Goal: Transaction & Acquisition: Purchase product/service

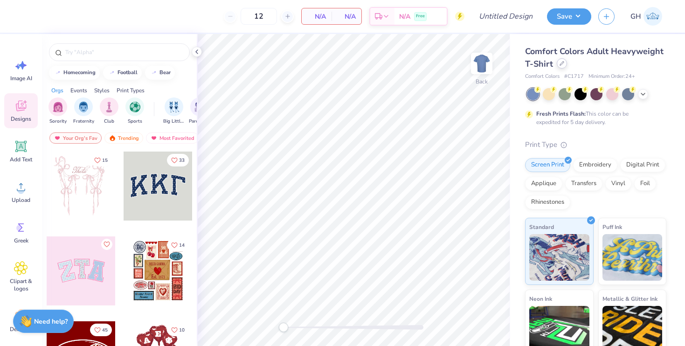
click at [564, 66] on div at bounding box center [562, 63] width 10 height 10
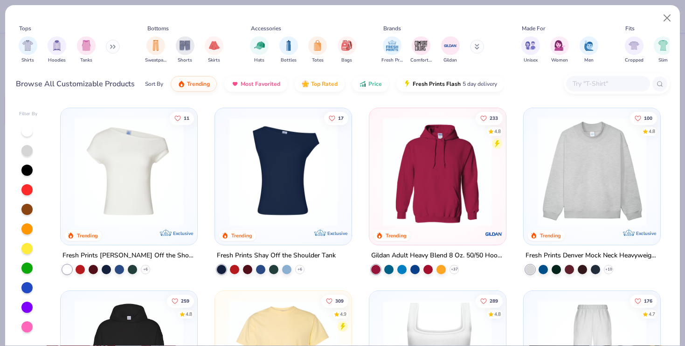
click at [588, 84] on input "text" at bounding box center [608, 83] width 72 height 11
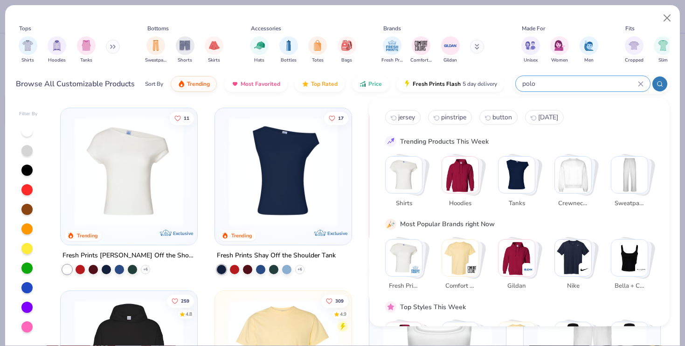
type input "polo"
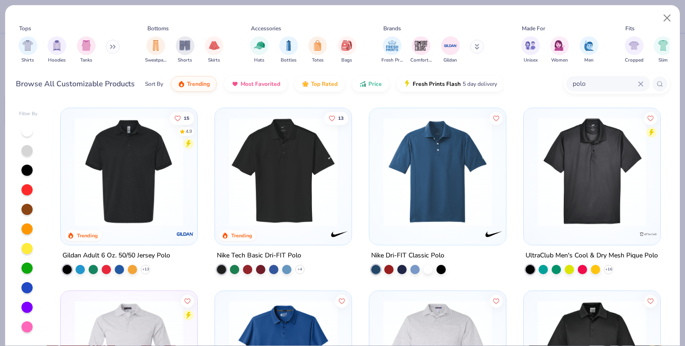
click at [117, 193] on img at bounding box center [129, 172] width 118 height 109
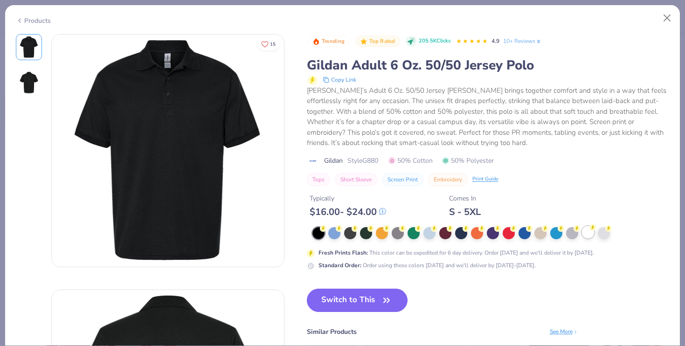
click at [588, 233] on div at bounding box center [588, 232] width 12 height 12
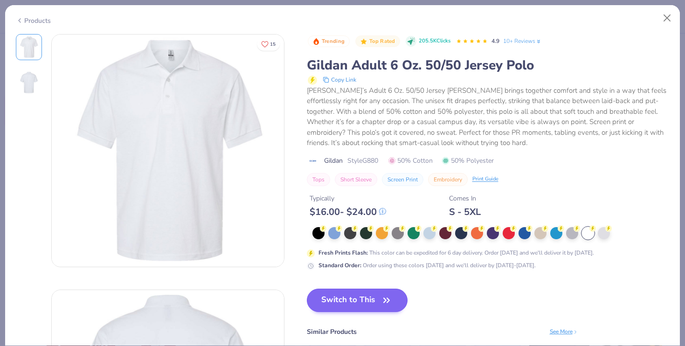
click at [335, 296] on button "Switch to This" at bounding box center [357, 300] width 101 height 23
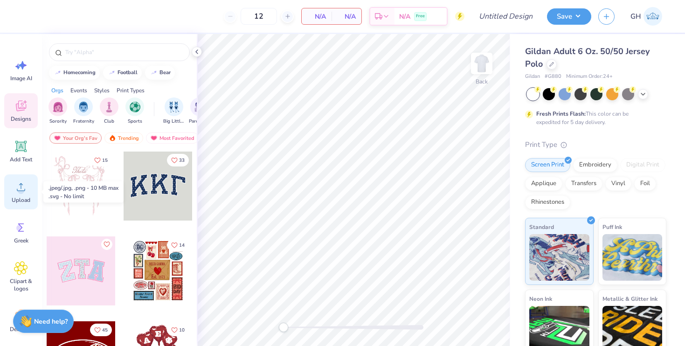
click at [24, 205] on div "Upload" at bounding box center [21, 191] width 34 height 35
click at [25, 195] on div "Upload" at bounding box center [21, 191] width 34 height 35
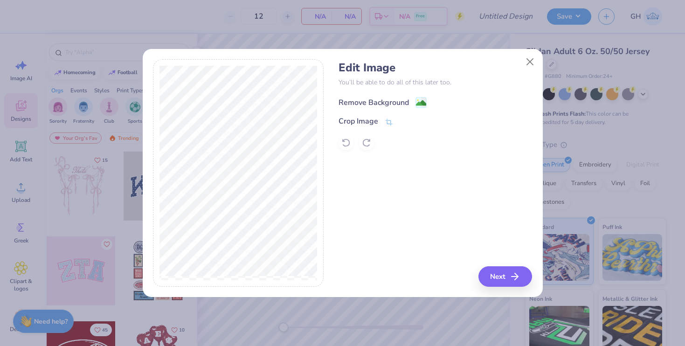
click at [366, 103] on div "Remove Background" at bounding box center [374, 102] width 70 height 11
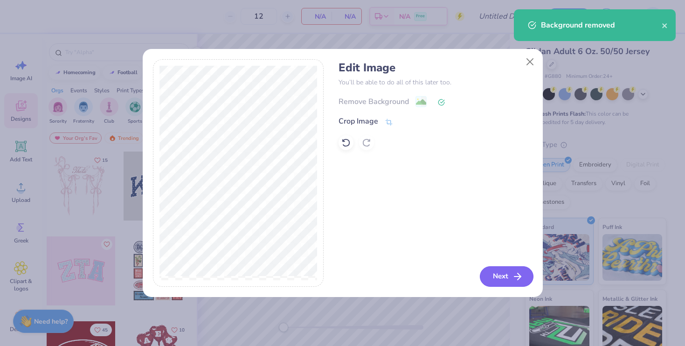
click at [507, 271] on button "Next" at bounding box center [507, 276] width 54 height 21
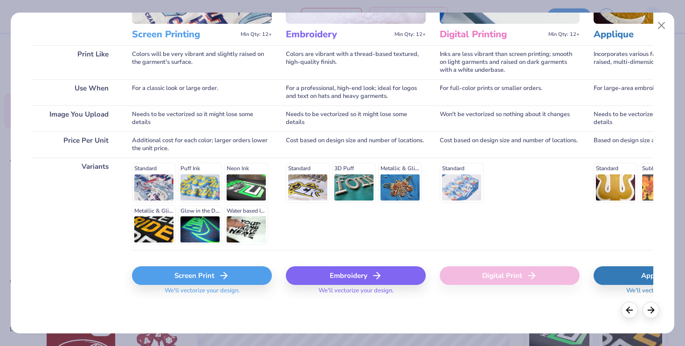
scroll to position [118, 0]
click at [207, 280] on div "Screen Print" at bounding box center [202, 276] width 140 height 19
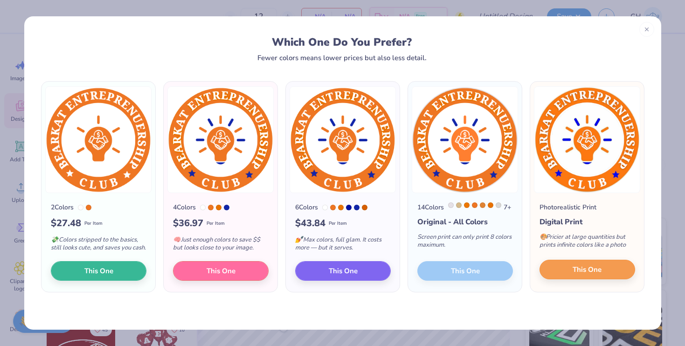
click at [565, 275] on button "This One" at bounding box center [588, 270] width 96 height 20
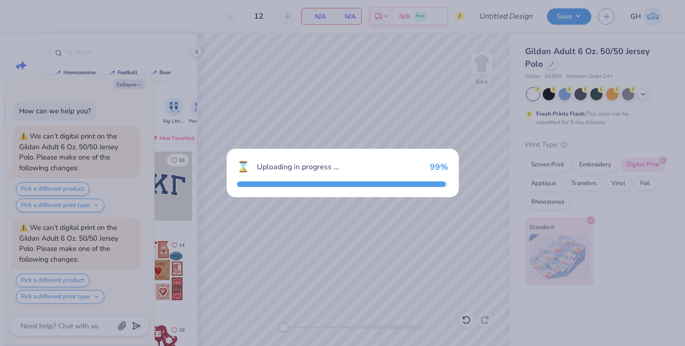
scroll to position [170, 0]
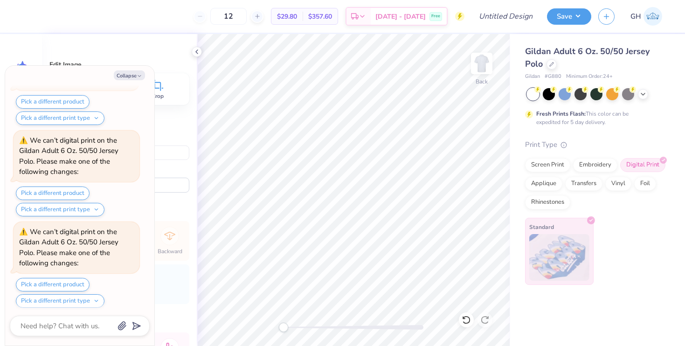
type textarea "x"
type input "4.86"
type textarea "x"
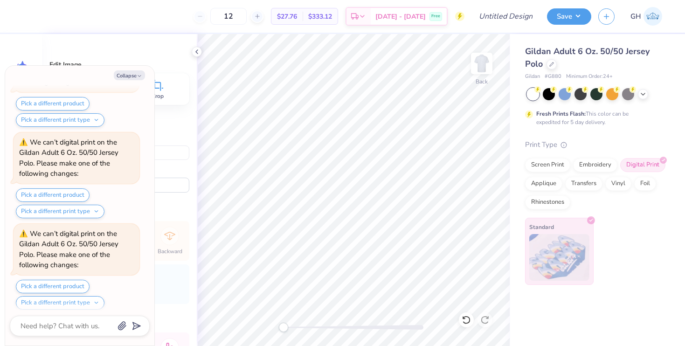
type input "3.30"
type input "3.40"
click at [133, 76] on button "Collapse" at bounding box center [129, 75] width 31 height 10
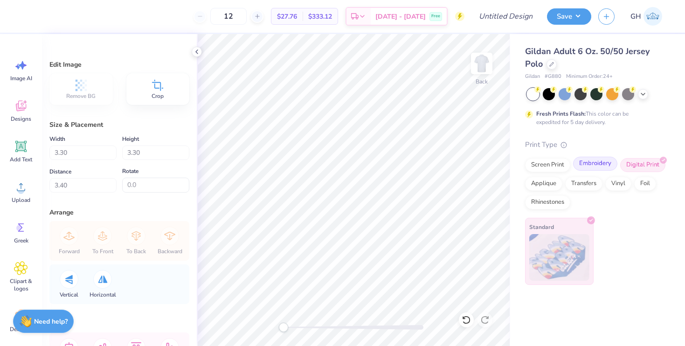
click at [604, 169] on div "Embroidery" at bounding box center [595, 164] width 44 height 14
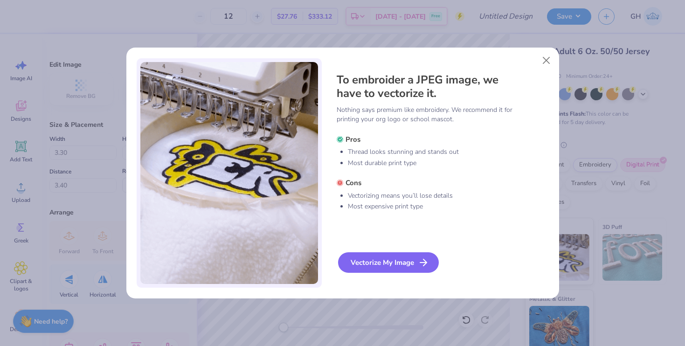
click at [395, 262] on div "Vectorize My Image" at bounding box center [388, 262] width 101 height 21
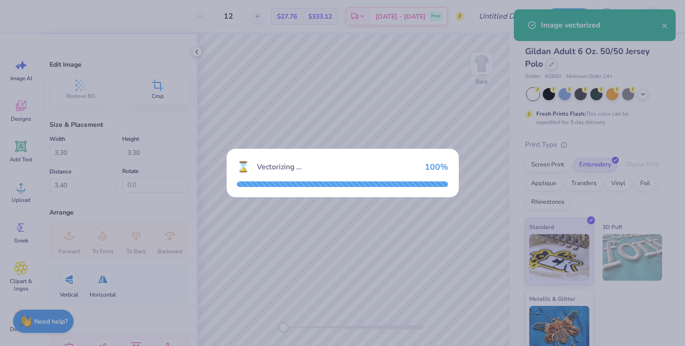
type textarea "x"
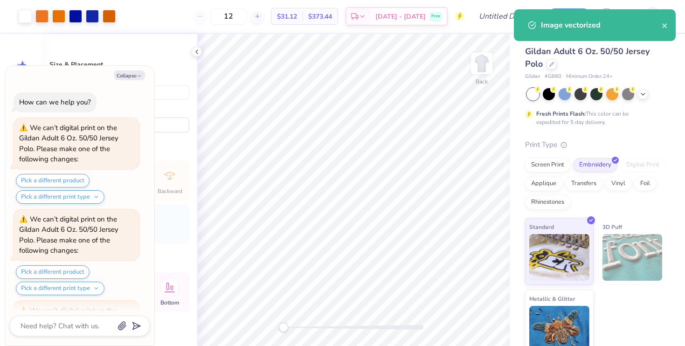
scroll to position [609, 0]
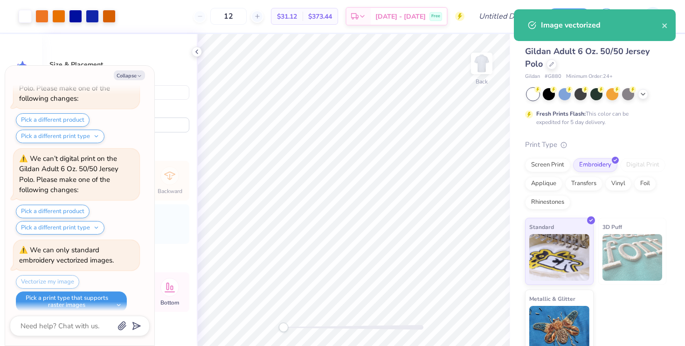
click at [85, 292] on button "Pick a print type that supports raster images" at bounding box center [71, 302] width 111 height 21
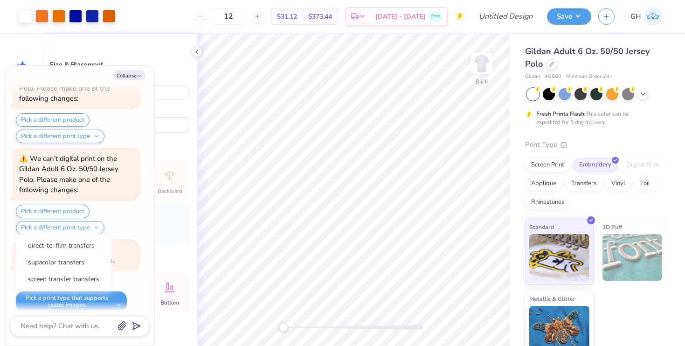
click at [124, 223] on div "Pick a different product Pick a different print type" at bounding box center [78, 220] width 124 height 30
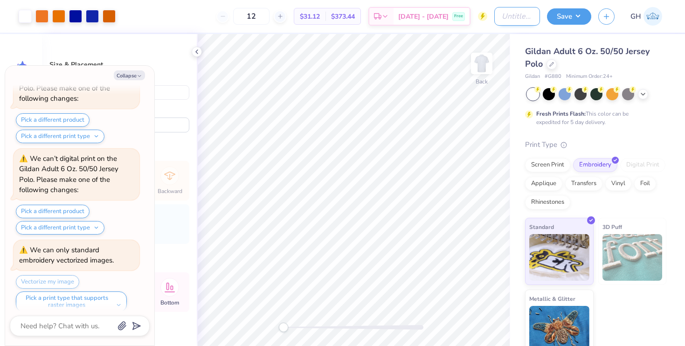
click at [525, 15] on input "Design Title" at bounding box center [517, 16] width 46 height 19
type input "B"
type textarea "x"
type input "BE"
type textarea "x"
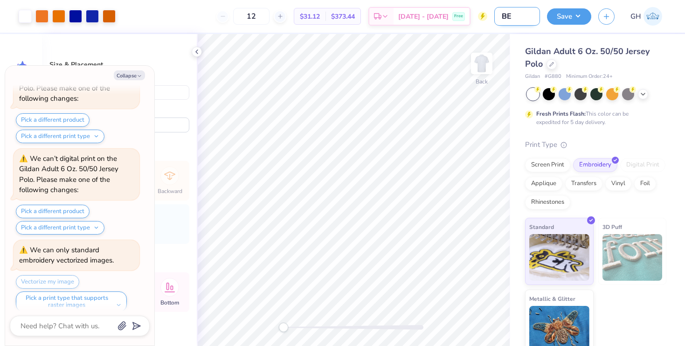
type input "BEC"
type textarea "x"
type input "BECS"
type textarea "x"
type input "BECSH"
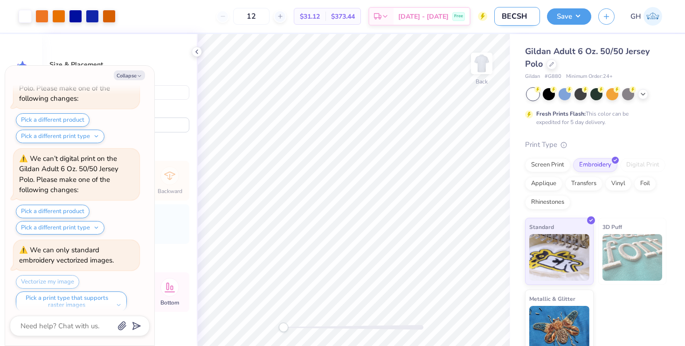
type textarea "x"
type input "BECSHS"
type textarea "x"
type input "BECSHSU"
type textarea "x"
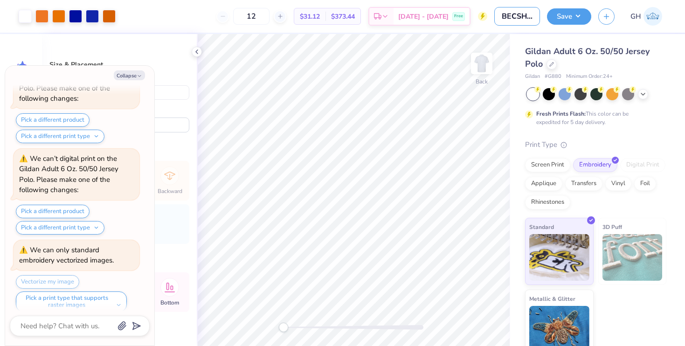
type input "BECSHSU"
click at [514, 1] on div "Design Title BECSHSU" at bounding box center [517, 16] width 46 height 33
click at [142, 71] on button "Collapse" at bounding box center [129, 75] width 31 height 10
type textarea "x"
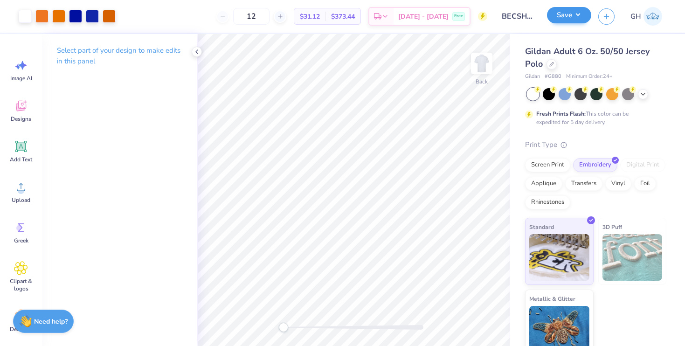
click at [556, 21] on button "Save" at bounding box center [569, 15] width 44 height 16
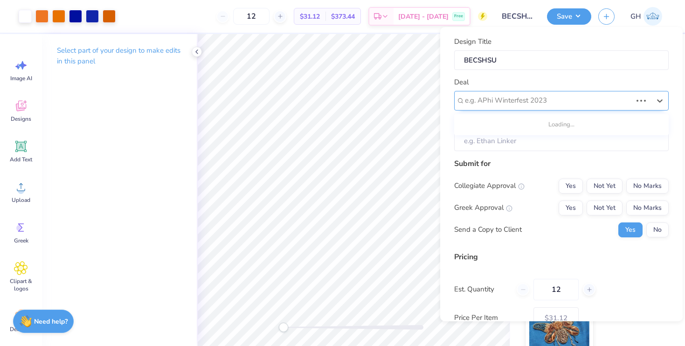
click at [497, 96] on div "e.g. APhi Winterfest 2023" at bounding box center [548, 100] width 167 height 11
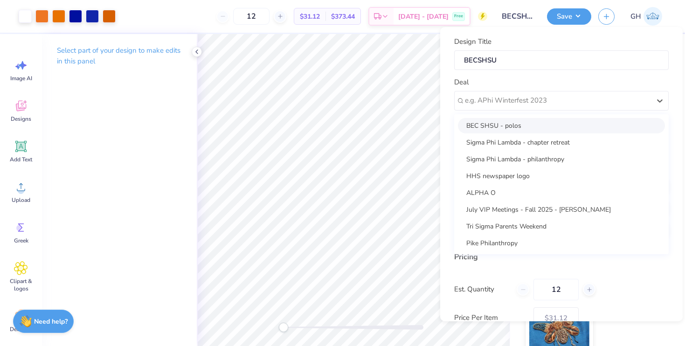
click at [490, 119] on div "BEC SHSU - polos" at bounding box center [561, 125] width 207 height 15
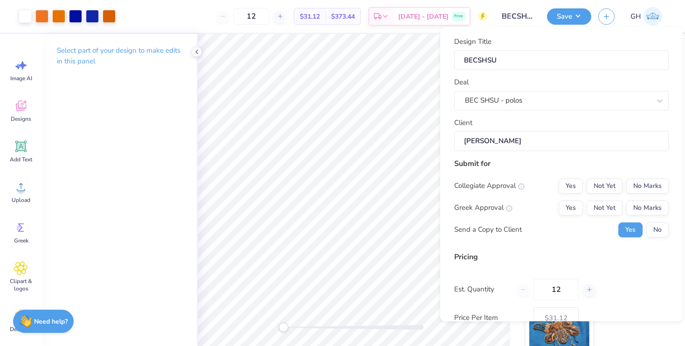
type input "[PERSON_NAME]"
click at [578, 185] on button "Yes" at bounding box center [571, 186] width 24 height 15
click at [639, 210] on button "No Marks" at bounding box center [647, 208] width 42 height 15
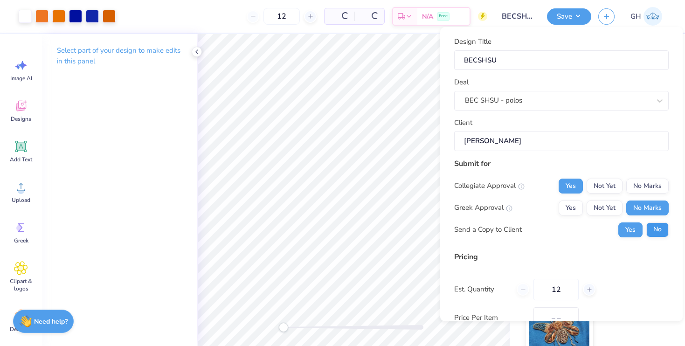
type input "$31.12"
click at [648, 225] on button "No" at bounding box center [658, 230] width 22 height 15
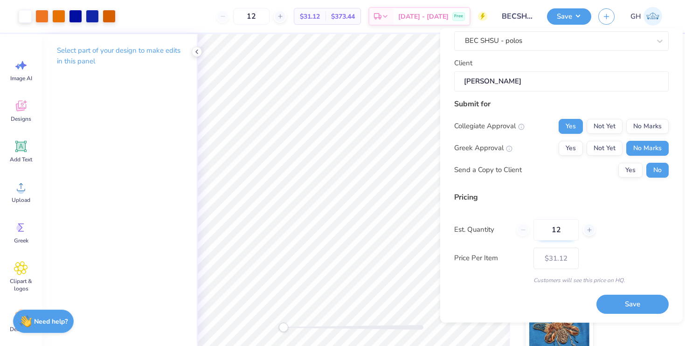
scroll to position [60, 0]
click at [564, 229] on input "12" at bounding box center [556, 230] width 45 height 21
type input "30"
click at [564, 228] on input "30" at bounding box center [556, 230] width 45 height 21
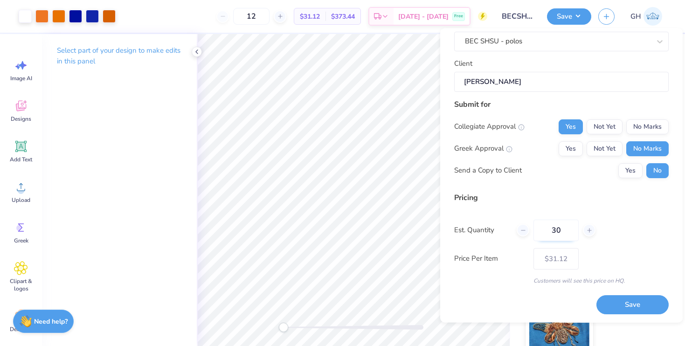
type input "30"
type input "$23.64"
type input "30"
click at [612, 220] on div "Est. Quantity 30" at bounding box center [561, 230] width 215 height 21
click at [622, 310] on button "Save" at bounding box center [633, 305] width 72 height 19
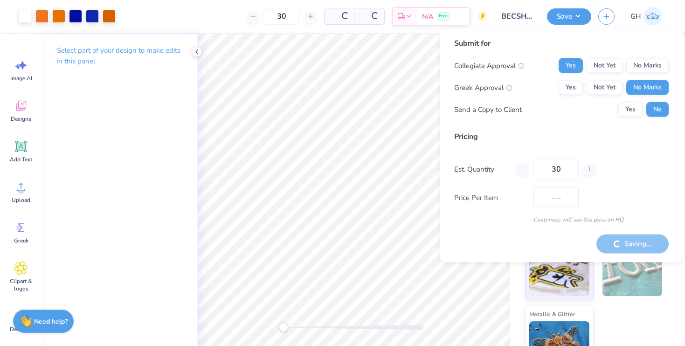
type input "$23.64"
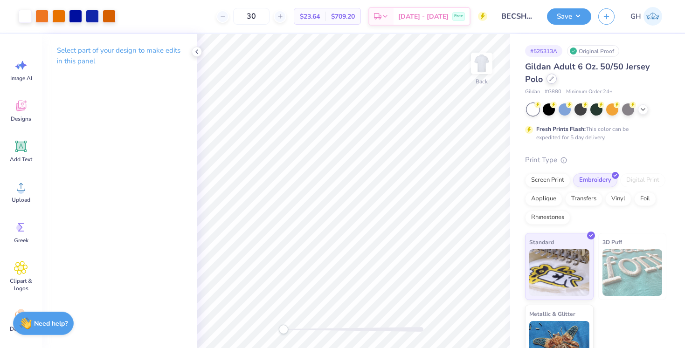
click at [552, 79] on icon at bounding box center [552, 79] width 5 height 5
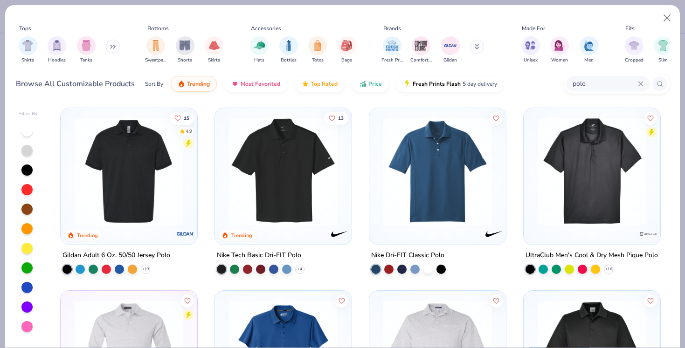
click at [600, 79] on input "polo" at bounding box center [605, 83] width 66 height 11
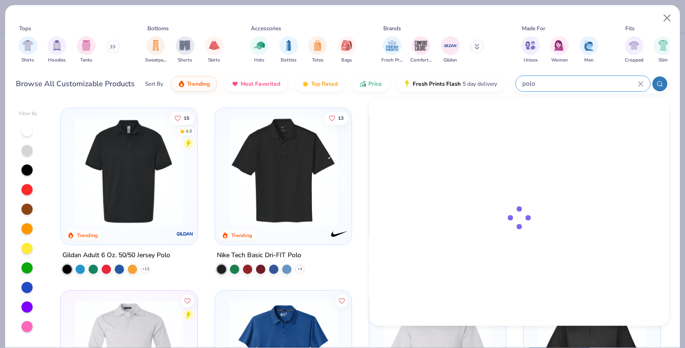
click at [600, 79] on input "polo" at bounding box center [580, 83] width 117 height 11
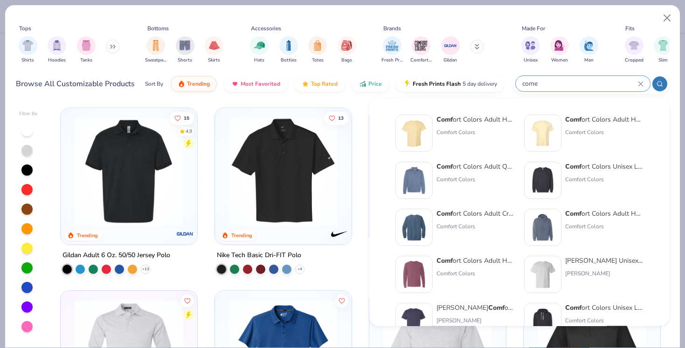
type input "come"
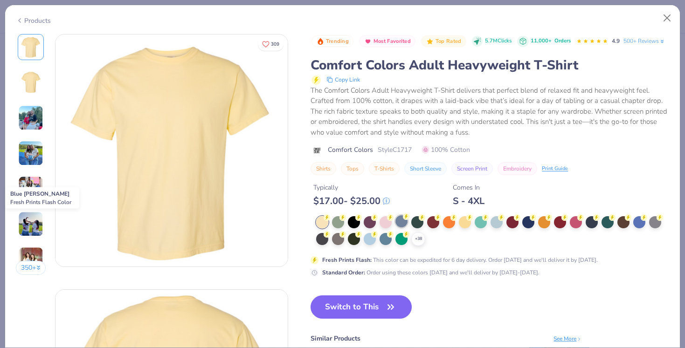
click at [405, 223] on div at bounding box center [402, 222] width 12 height 12
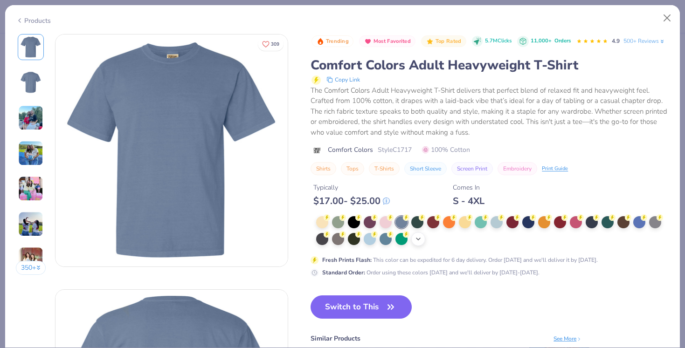
click at [419, 238] on icon at bounding box center [418, 239] width 7 height 7
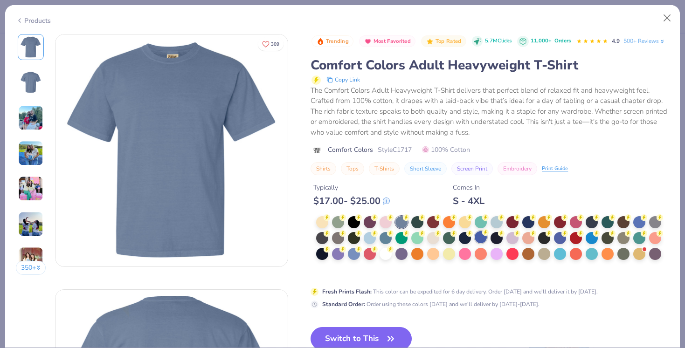
click at [478, 238] on div at bounding box center [481, 237] width 12 height 12
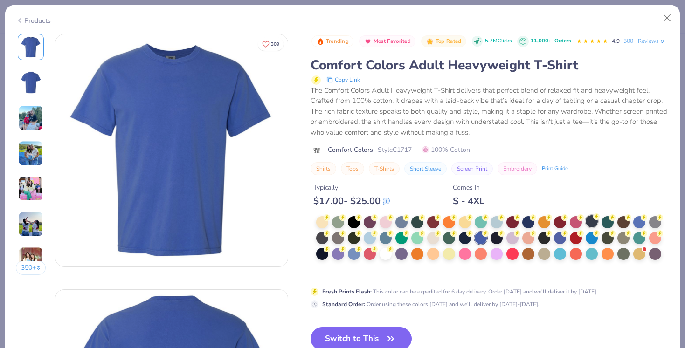
click at [589, 222] on div at bounding box center [592, 222] width 12 height 12
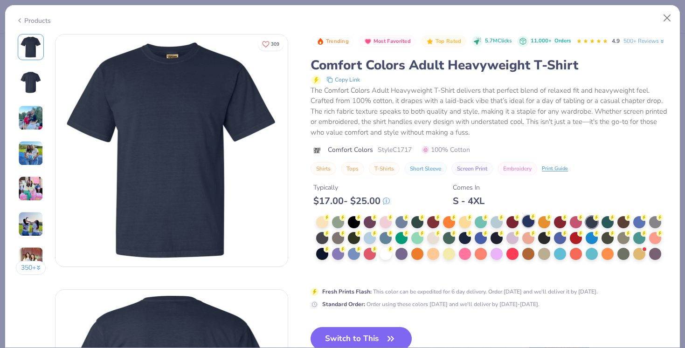
click at [527, 219] on div at bounding box center [528, 222] width 12 height 12
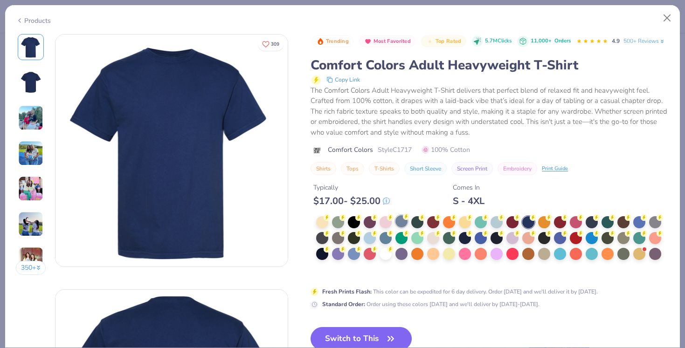
click at [404, 218] on icon at bounding box center [406, 217] width 7 height 7
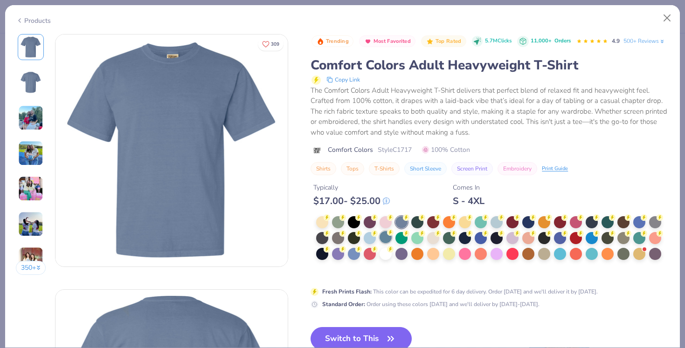
click at [383, 239] on div at bounding box center [386, 237] width 12 height 12
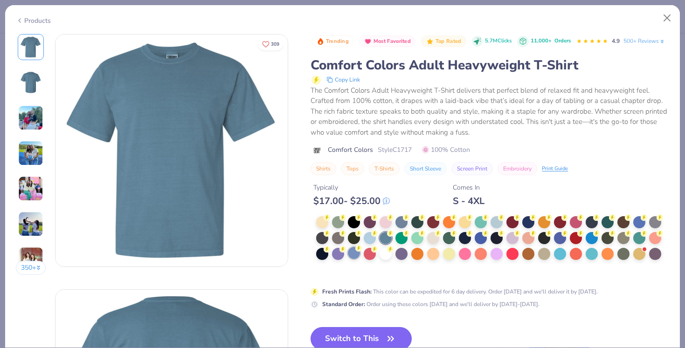
click at [352, 259] on div at bounding box center [354, 253] width 12 height 12
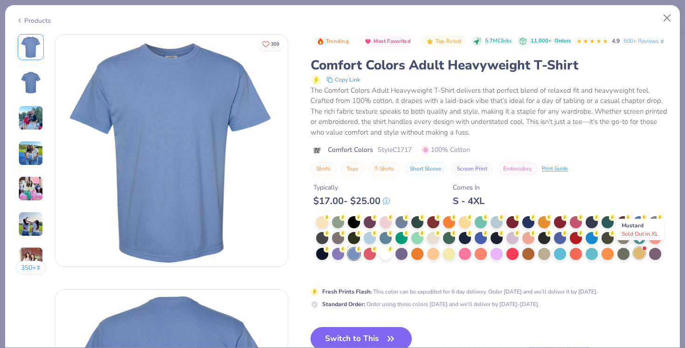
click at [640, 254] on div at bounding box center [639, 253] width 12 height 12
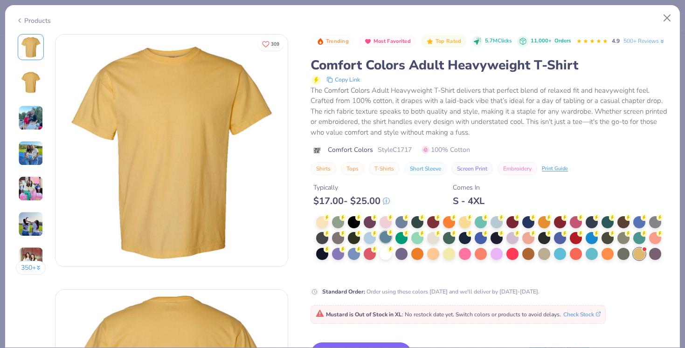
click at [386, 237] on div at bounding box center [386, 237] width 12 height 12
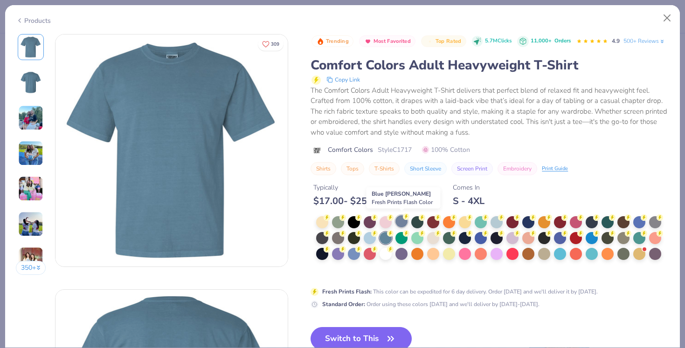
click at [406, 223] on div at bounding box center [402, 222] width 12 height 12
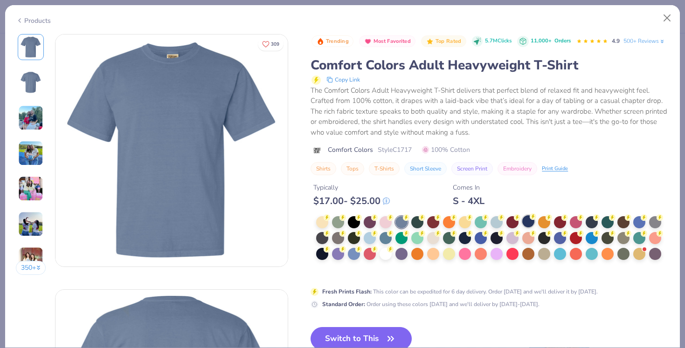
click at [528, 216] on div at bounding box center [528, 222] width 12 height 12
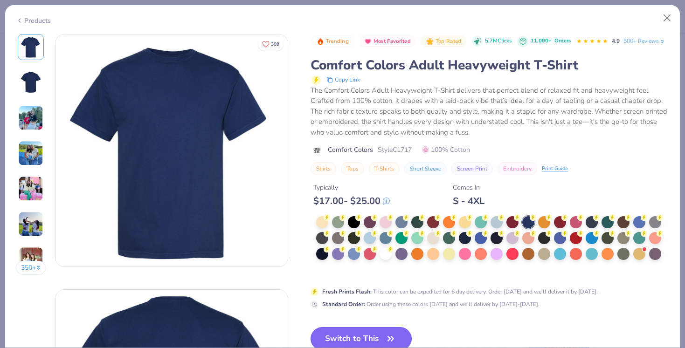
click at [338, 327] on button "Switch to This" at bounding box center [361, 338] width 101 height 23
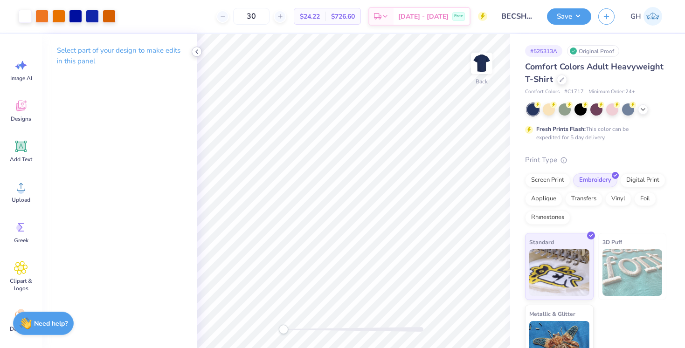
click at [198, 52] on icon at bounding box center [196, 51] width 7 height 7
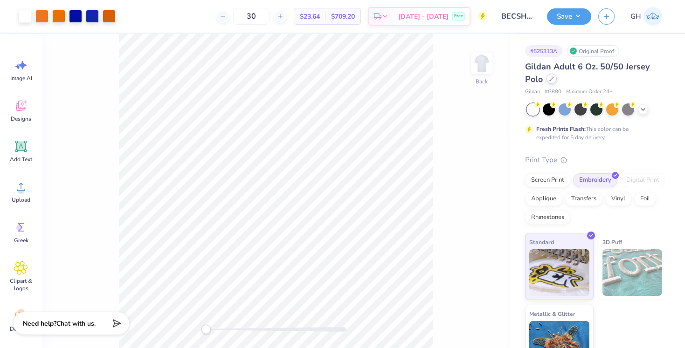
click at [550, 80] on icon at bounding box center [552, 79] width 5 height 5
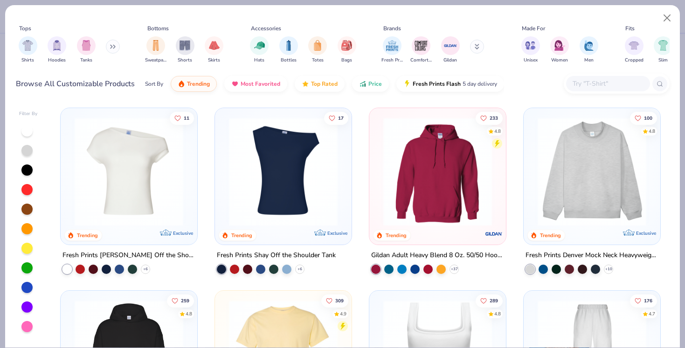
click at [570, 87] on div at bounding box center [608, 83] width 84 height 15
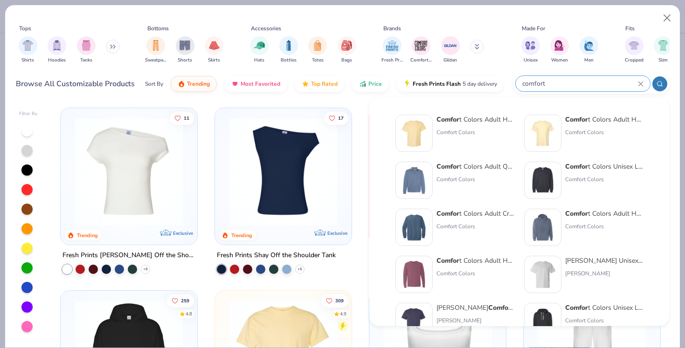
type input "comfort"
click at [582, 118] on strong "Comfor" at bounding box center [576, 119] width 23 height 9
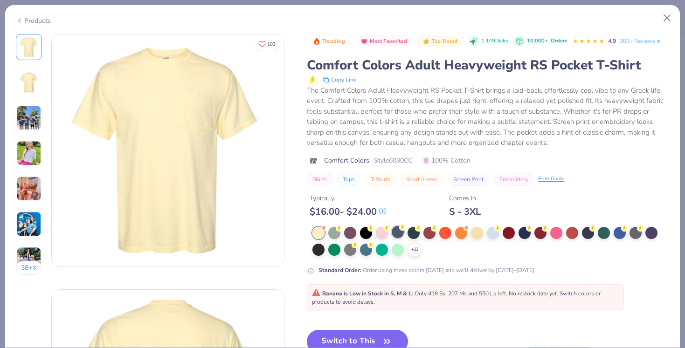
click at [397, 233] on div at bounding box center [398, 232] width 12 height 12
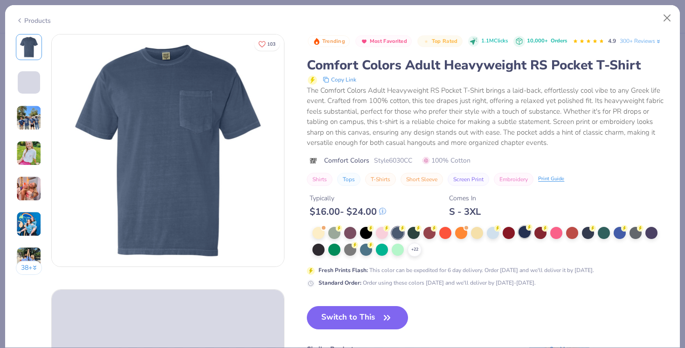
click at [525, 229] on div at bounding box center [525, 232] width 12 height 12
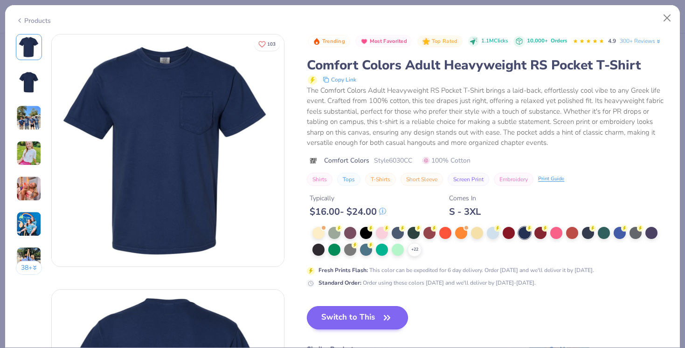
click at [356, 318] on button "Switch to This" at bounding box center [357, 317] width 101 height 23
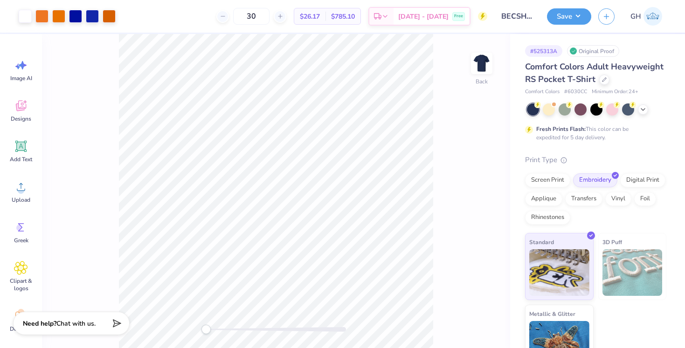
click at [586, 16] on button "Save" at bounding box center [569, 16] width 44 height 16
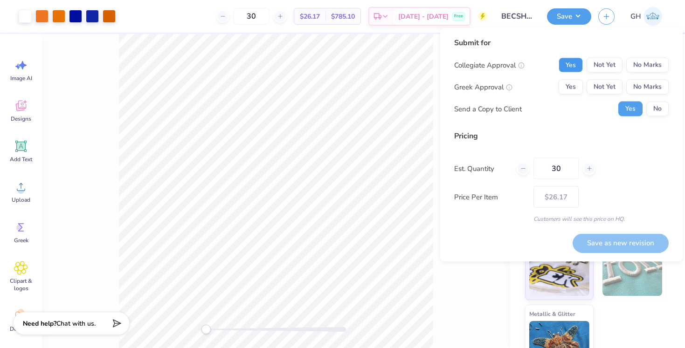
click at [569, 63] on button "Yes" at bounding box center [571, 65] width 24 height 15
click at [661, 84] on button "No Marks" at bounding box center [647, 87] width 42 height 15
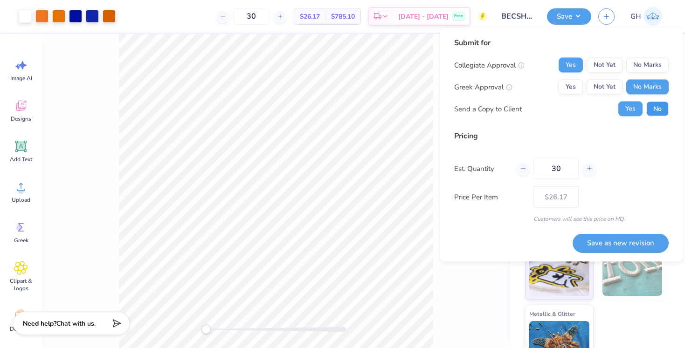
click at [659, 114] on button "No" at bounding box center [658, 109] width 22 height 15
click at [520, 17] on input "BECSHSU" at bounding box center [517, 16] width 46 height 19
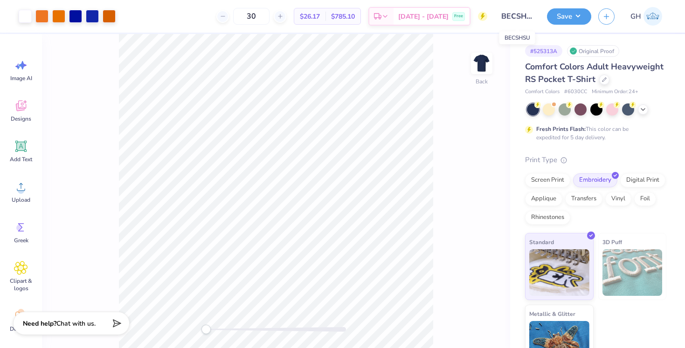
click at [527, 15] on input "BECSHSU" at bounding box center [517, 16] width 46 height 19
click at [558, 15] on button "Save" at bounding box center [569, 15] width 44 height 16
click at [606, 17] on icon "button" at bounding box center [607, 15] width 8 height 8
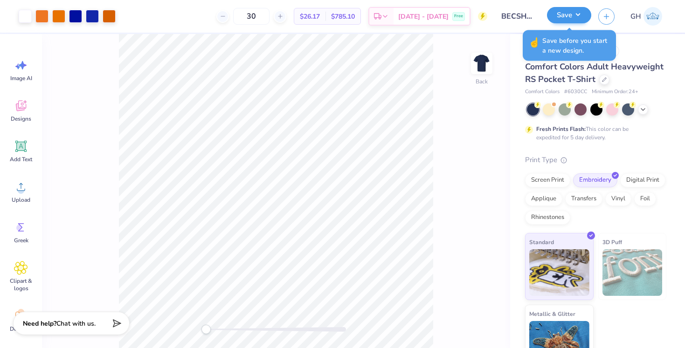
click at [565, 21] on button "Save" at bounding box center [569, 15] width 44 height 16
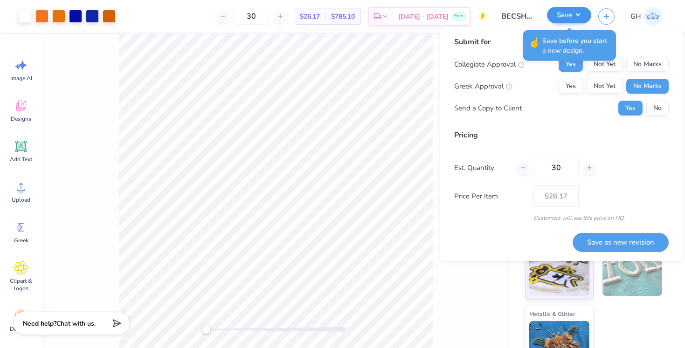
click at [565, 21] on button "Save" at bounding box center [569, 15] width 44 height 16
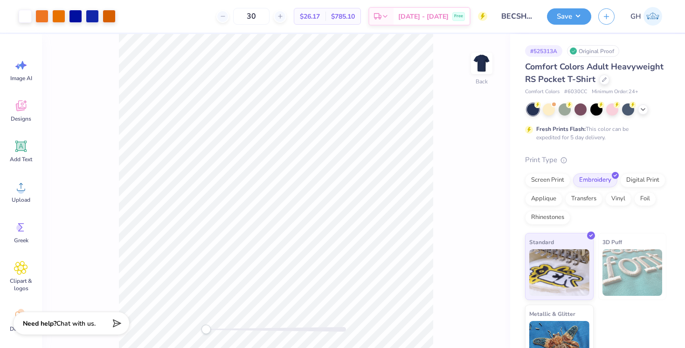
click at [502, 68] on div "Back" at bounding box center [276, 191] width 468 height 314
click at [523, 17] on input "BECSHSU" at bounding box center [517, 16] width 46 height 19
click at [521, 15] on input "BECSHSU" at bounding box center [517, 16] width 46 height 19
click at [512, 7] on input "BECSHSU" at bounding box center [517, 16] width 46 height 19
click at [512, 12] on input "BECSHSU" at bounding box center [517, 16] width 46 height 19
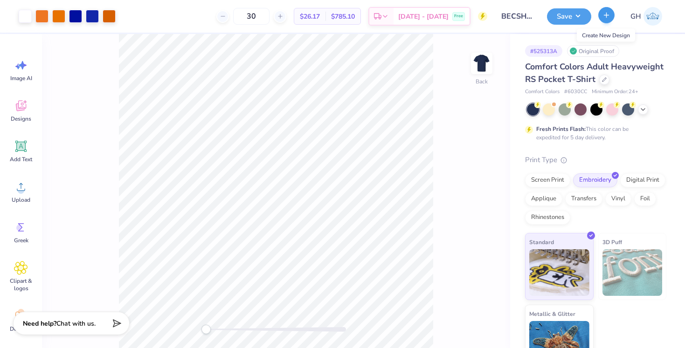
click at [612, 20] on button "button" at bounding box center [606, 15] width 16 height 16
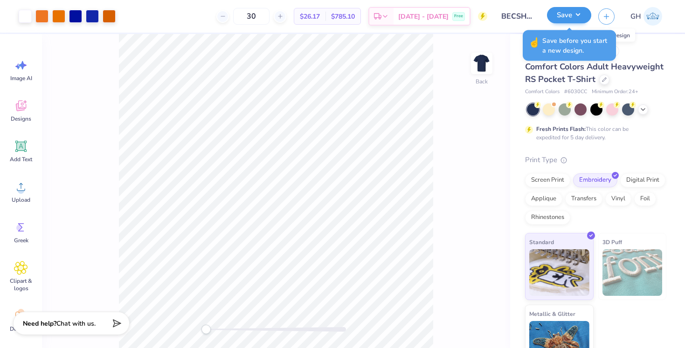
click at [586, 15] on button "Save" at bounding box center [569, 15] width 44 height 16
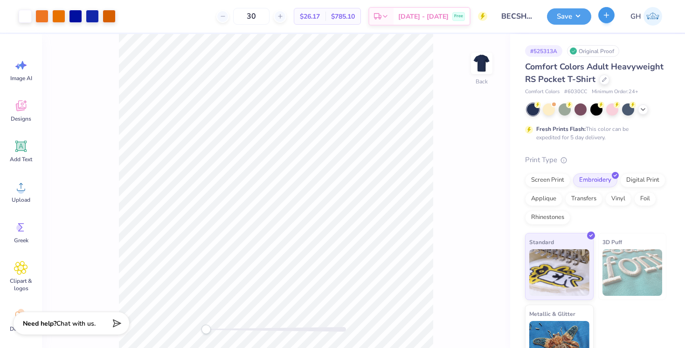
click at [606, 9] on button "button" at bounding box center [606, 15] width 16 height 16
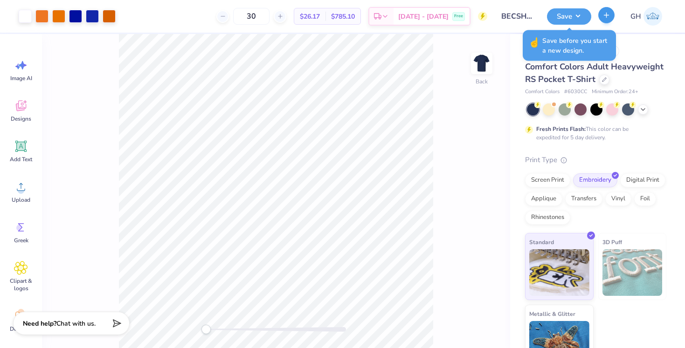
click at [613, 18] on button "button" at bounding box center [606, 15] width 16 height 16
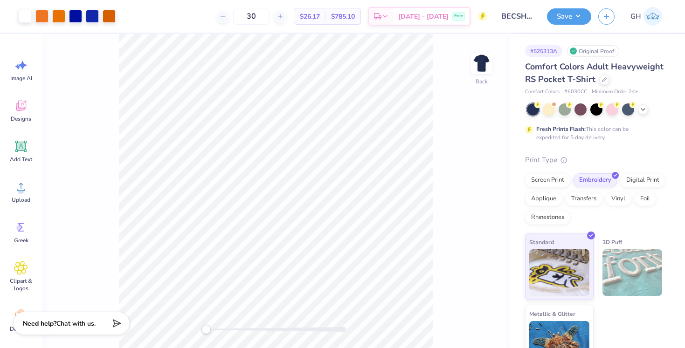
click at [525, 92] on div "# 525313A Original Proof Comfort Colors Adult Heavyweight RS Pocket T-Shirt Com…" at bounding box center [597, 203] width 175 height 338
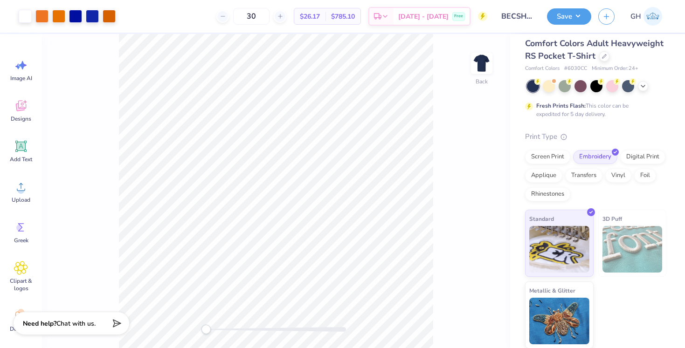
click at [653, 15] on img at bounding box center [653, 16] width 19 height 19
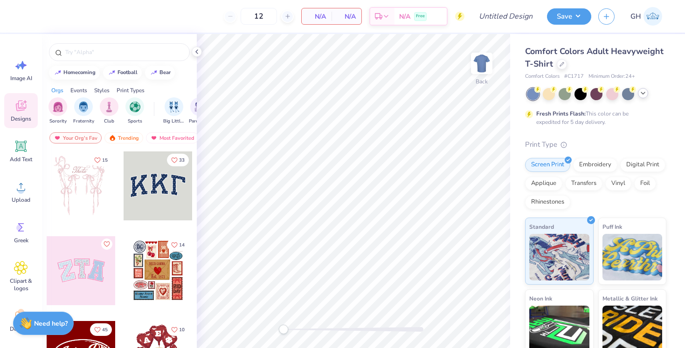
click at [645, 94] on icon at bounding box center [643, 93] width 7 height 7
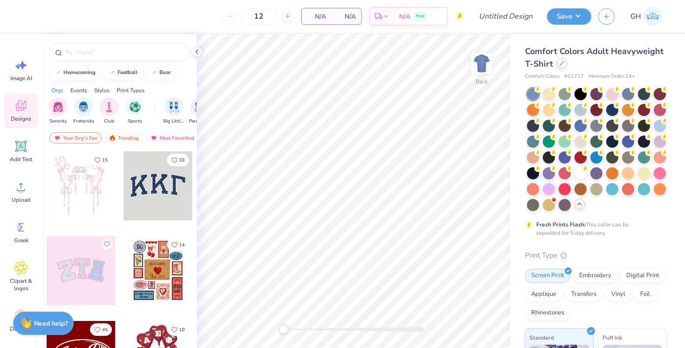
click at [560, 65] on icon at bounding box center [562, 63] width 5 height 5
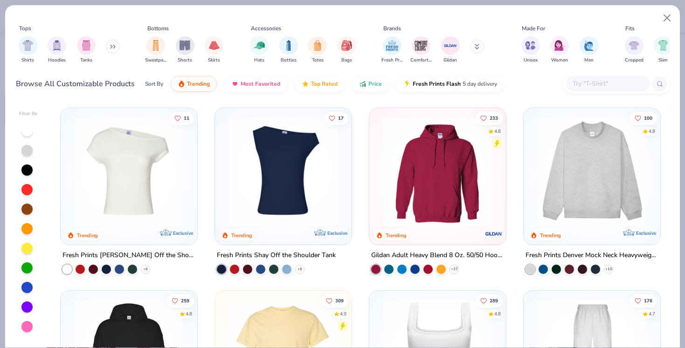
click at [572, 78] on input "text" at bounding box center [608, 83] width 72 height 11
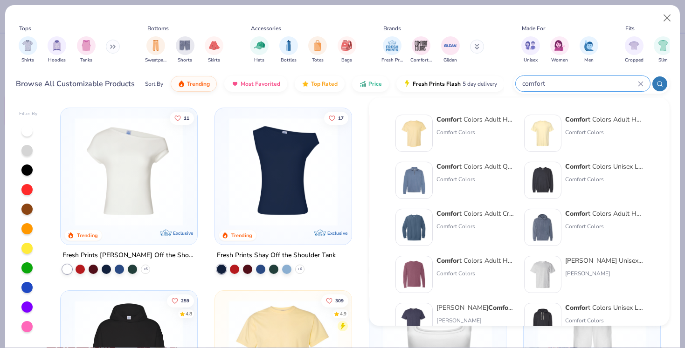
type input "comfort"
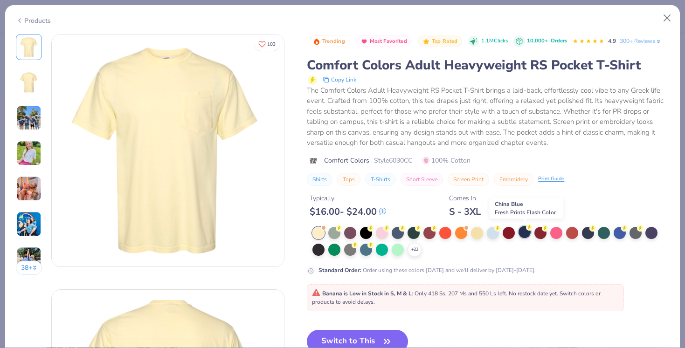
click at [525, 235] on div at bounding box center [525, 232] width 12 height 12
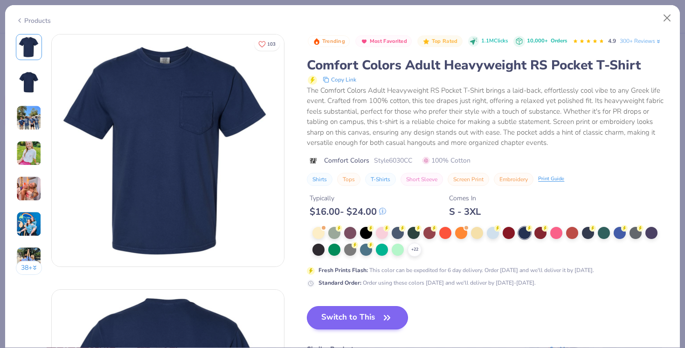
click at [349, 314] on button "Switch to This" at bounding box center [357, 317] width 101 height 23
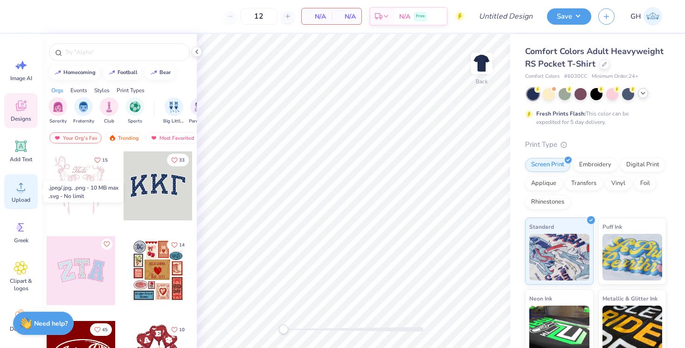
click at [30, 183] on div "Upload" at bounding box center [21, 191] width 34 height 35
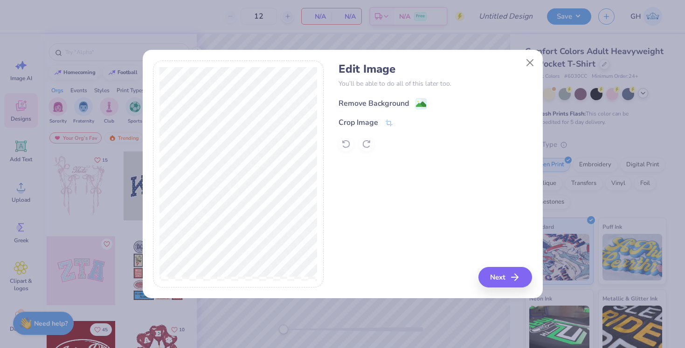
click at [383, 106] on div "Remove Background" at bounding box center [374, 103] width 70 height 11
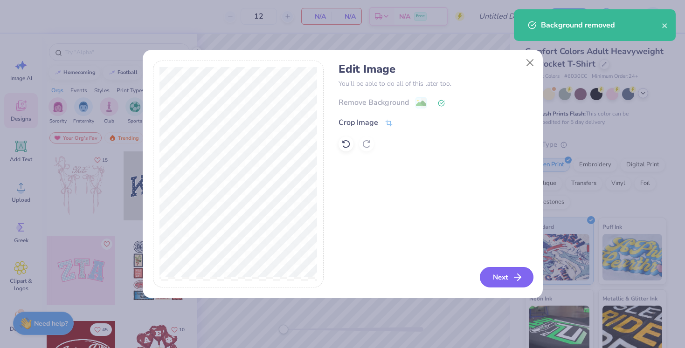
click at [492, 275] on button "Next" at bounding box center [507, 277] width 54 height 21
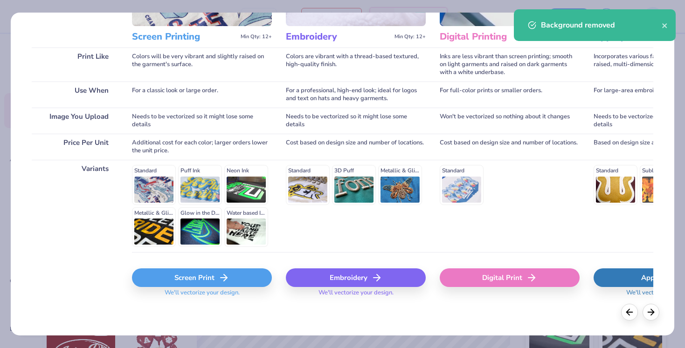
scroll to position [116, 0]
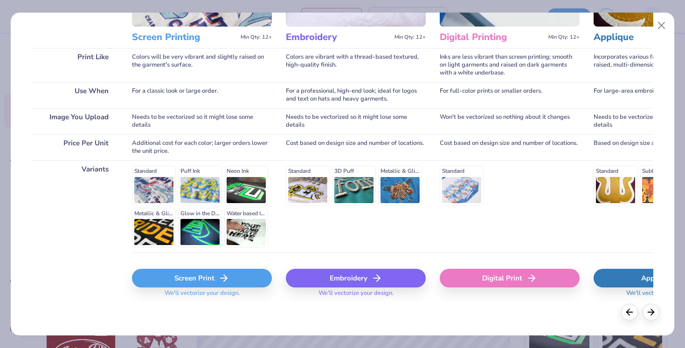
click at [356, 280] on div "Embroidery" at bounding box center [356, 278] width 140 height 19
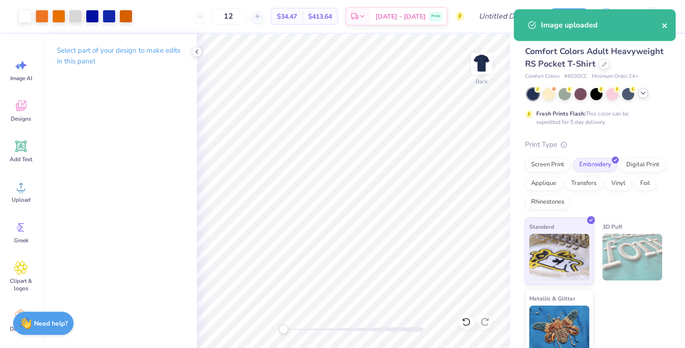
click at [666, 24] on icon "close" at bounding box center [665, 25] width 7 height 7
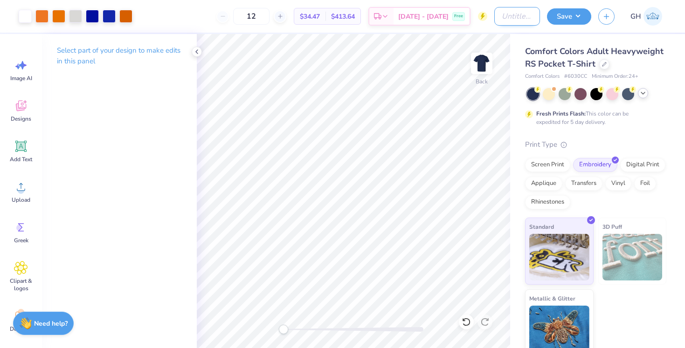
click at [514, 19] on input "Design Title" at bounding box center [517, 16] width 46 height 19
type input "BEC SHSU - shirts"
click at [570, 15] on button "Save" at bounding box center [569, 15] width 44 height 16
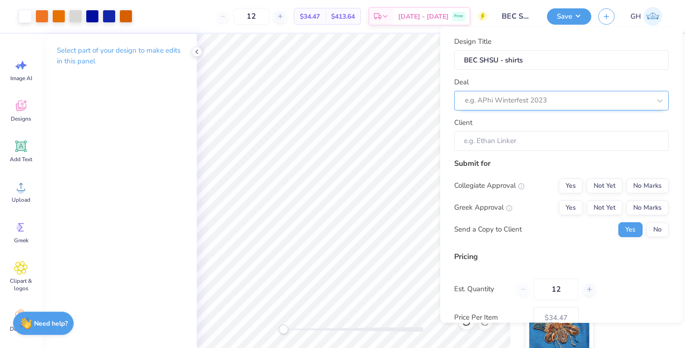
click at [514, 93] on div "e.g. APhi Winterfest 2023" at bounding box center [558, 100] width 188 height 14
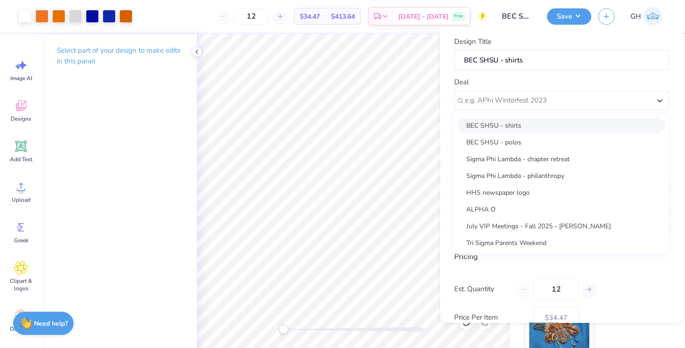
click at [505, 124] on div "BEC SHSU - shirts" at bounding box center [561, 125] width 207 height 15
type input "[PERSON_NAME]"
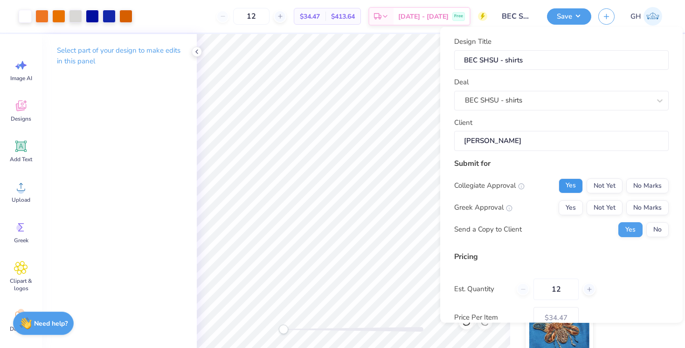
click at [580, 184] on button "Yes" at bounding box center [571, 185] width 24 height 15
click at [644, 200] on button "No Marks" at bounding box center [647, 207] width 42 height 15
type input "$34.47"
click at [661, 228] on button "No" at bounding box center [658, 229] width 22 height 15
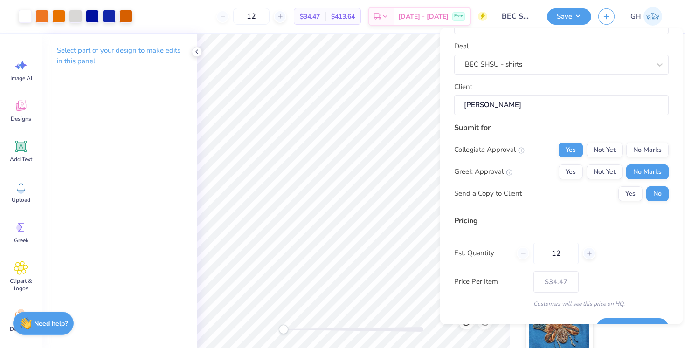
scroll to position [53, 0]
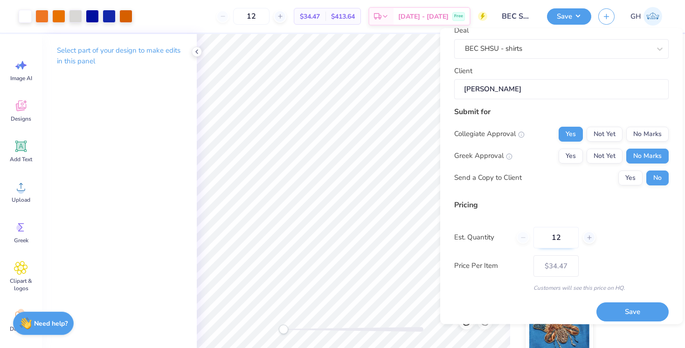
click at [575, 234] on input "12" at bounding box center [556, 237] width 45 height 21
type input "30"
click at [612, 241] on div "Est. Quantity 30" at bounding box center [561, 237] width 215 height 21
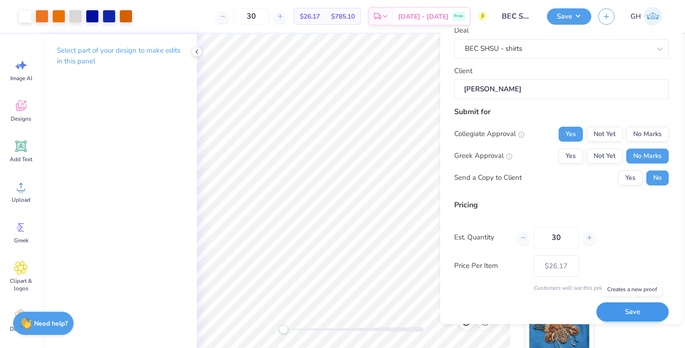
click at [630, 318] on button "Save" at bounding box center [633, 312] width 72 height 19
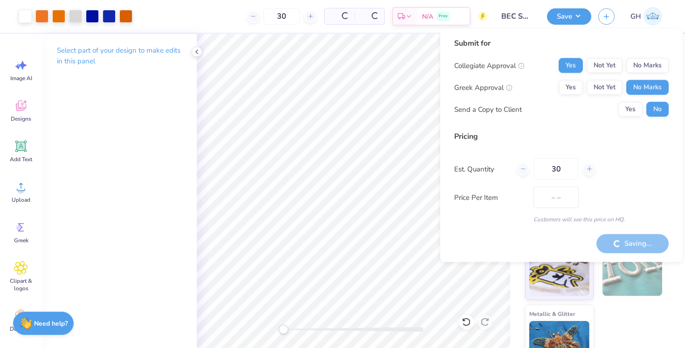
type input "$26.17"
